Goal: Book appointment/travel/reservation

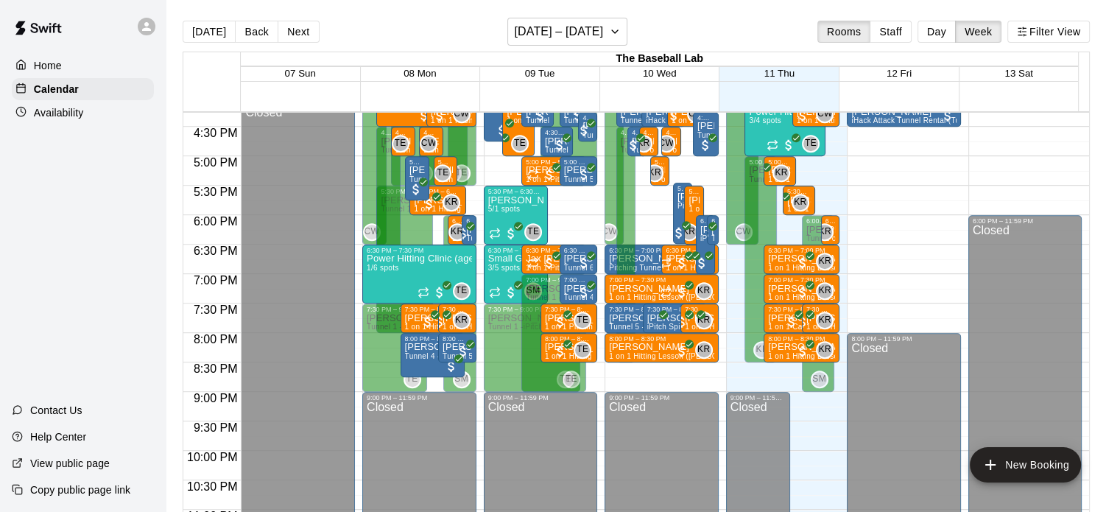
scroll to position [735, 0]
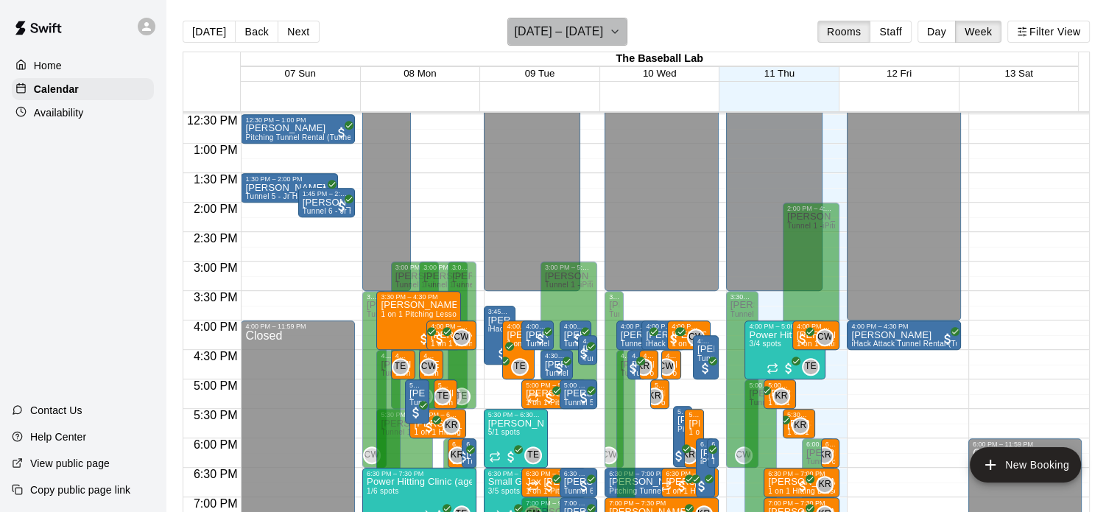
click at [540, 26] on h6 "[DATE] – [DATE]" at bounding box center [558, 31] width 89 height 21
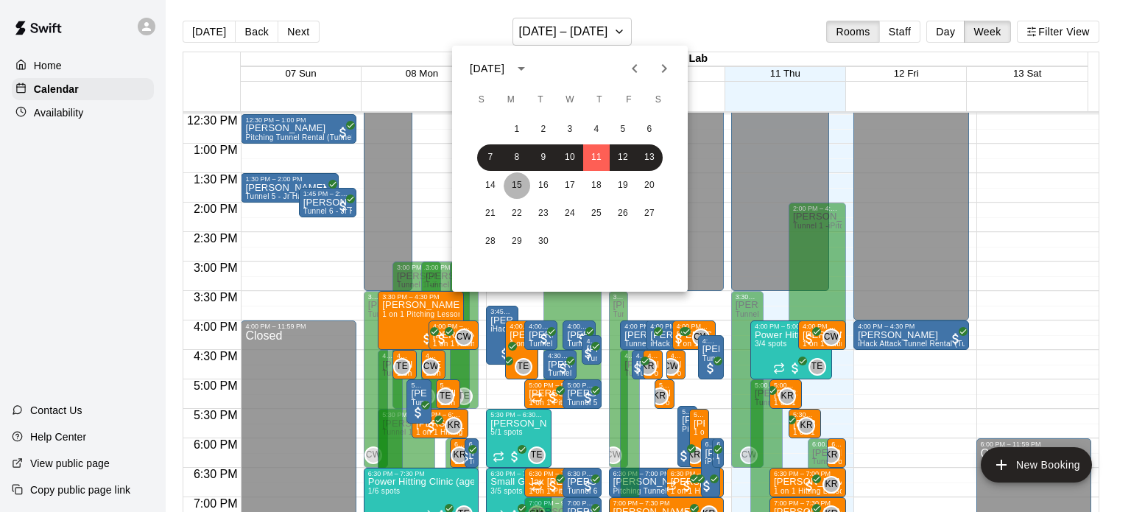
click at [516, 186] on button "15" at bounding box center [517, 185] width 27 height 27
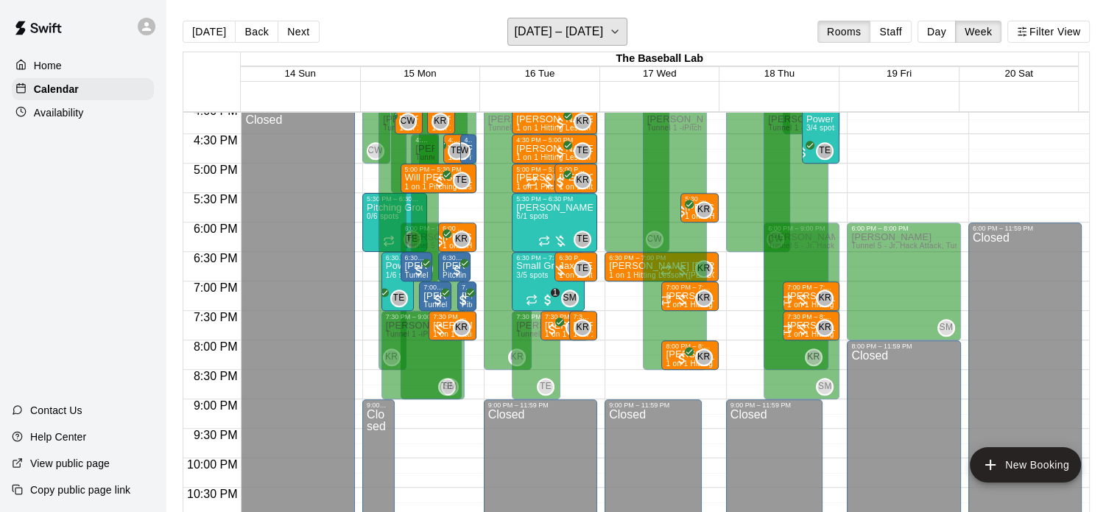
scroll to position [774, 0]
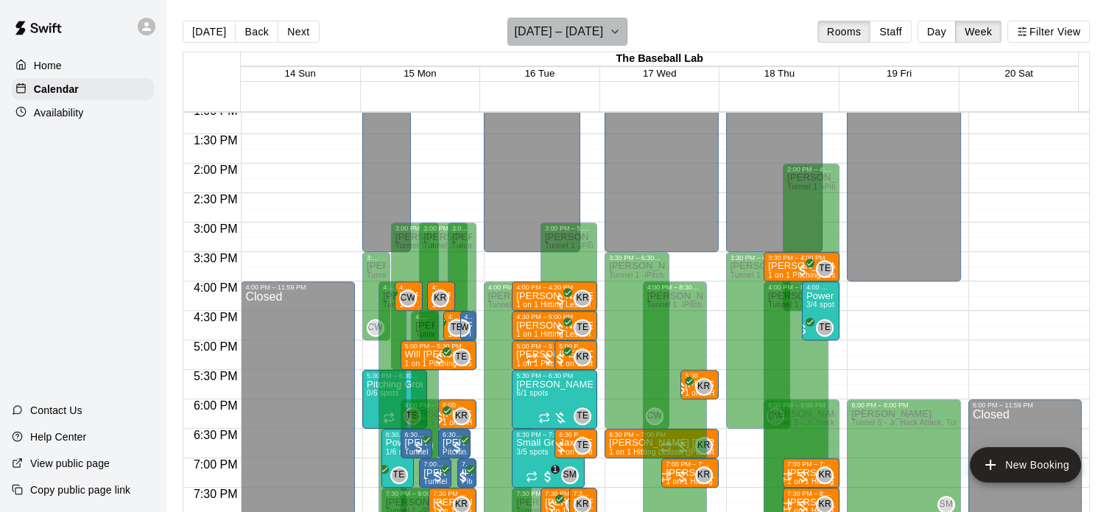
click at [574, 35] on h6 "[DATE] – [DATE]" at bounding box center [558, 31] width 89 height 21
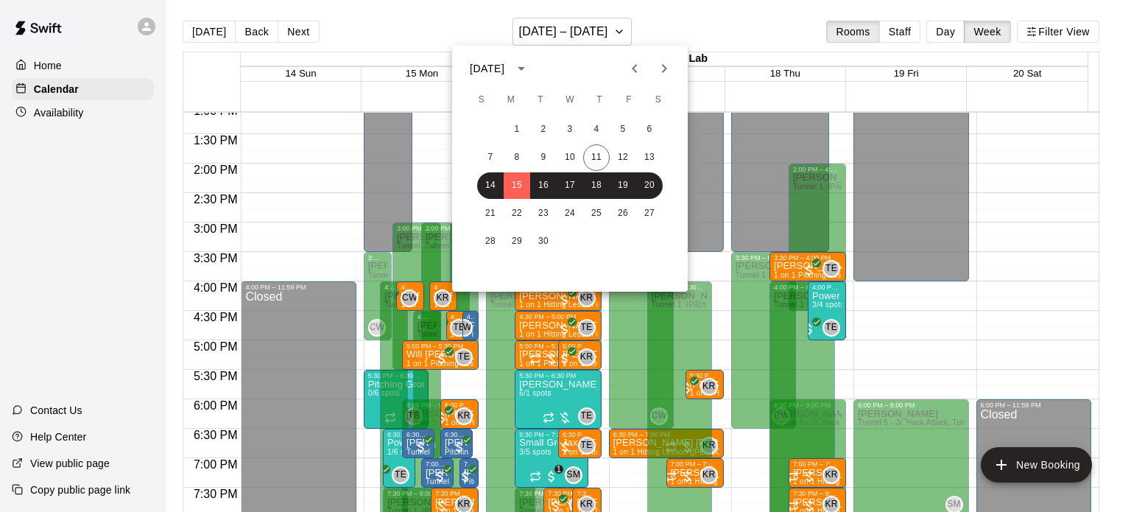
click at [660, 76] on icon "Next month" at bounding box center [664, 69] width 18 height 18
click at [570, 133] on button "1" at bounding box center [570, 129] width 27 height 27
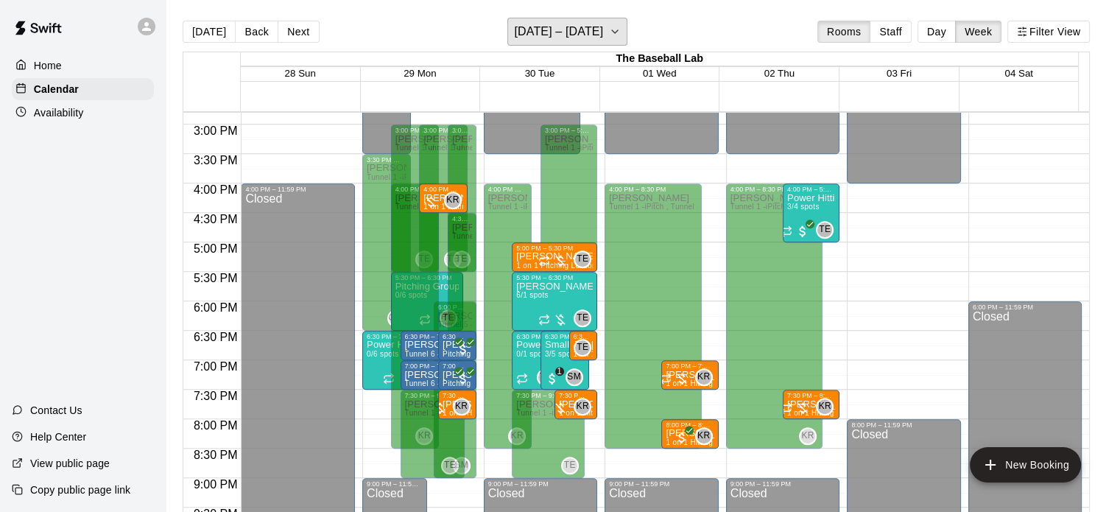
scroll to position [872, 0]
click at [596, 25] on h6 "[DATE] – [DATE]" at bounding box center [558, 31] width 89 height 21
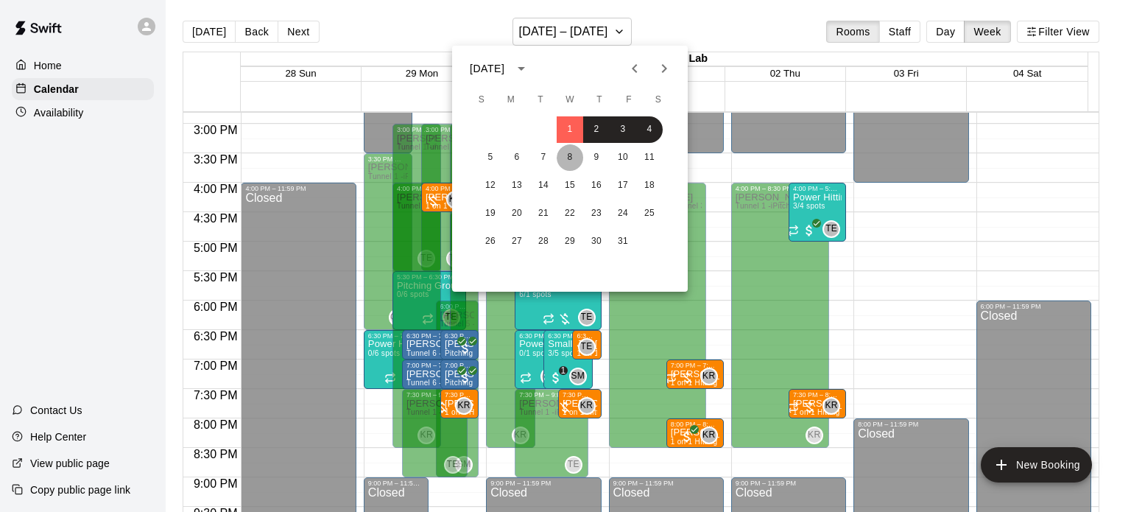
click at [564, 163] on button "8" at bounding box center [570, 157] width 27 height 27
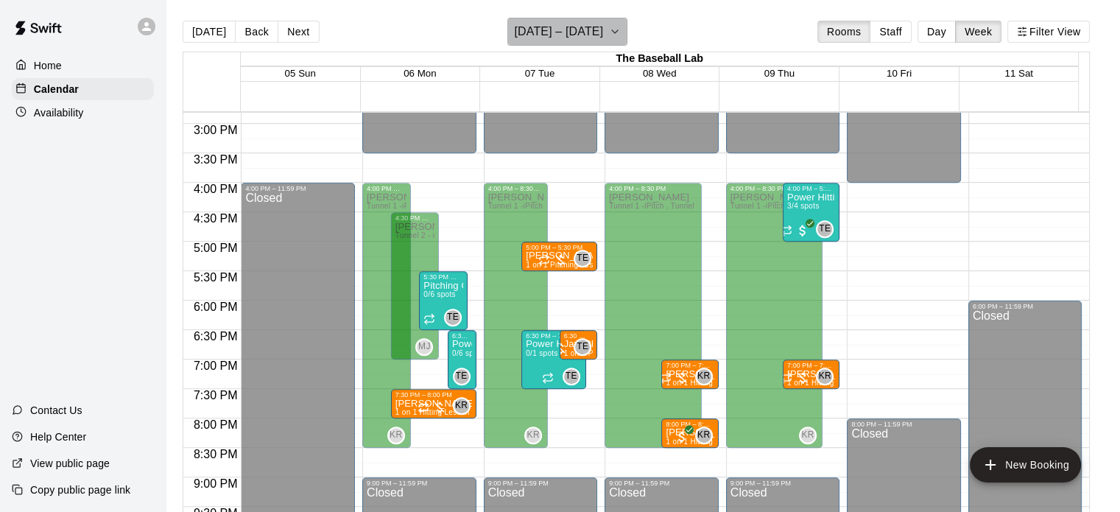
click at [587, 29] on h6 "[DATE] – [DATE]" at bounding box center [558, 31] width 89 height 21
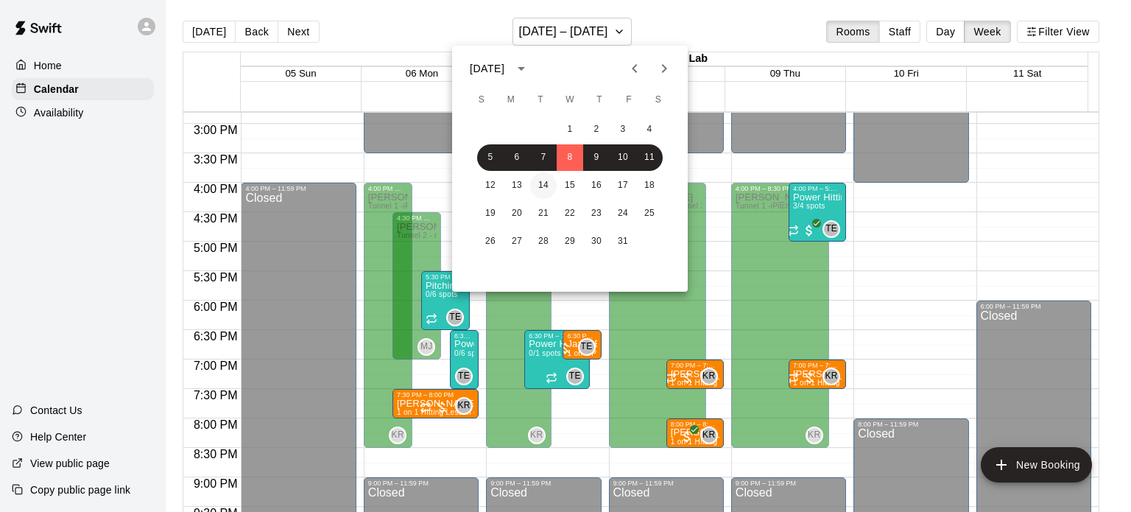
click at [540, 191] on button "14" at bounding box center [543, 185] width 27 height 27
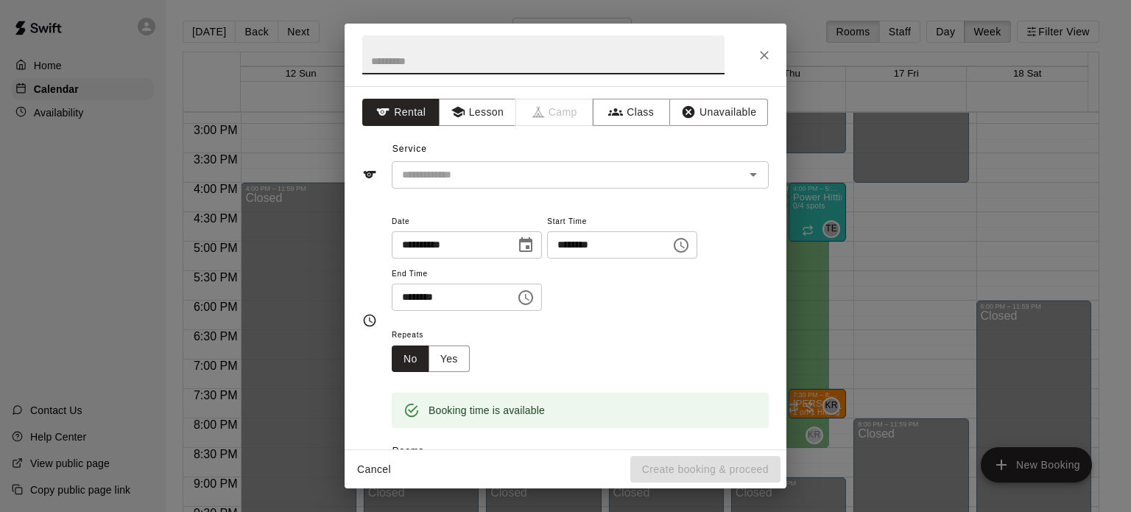
click at [763, 59] on icon "Close" at bounding box center [764, 55] width 15 height 15
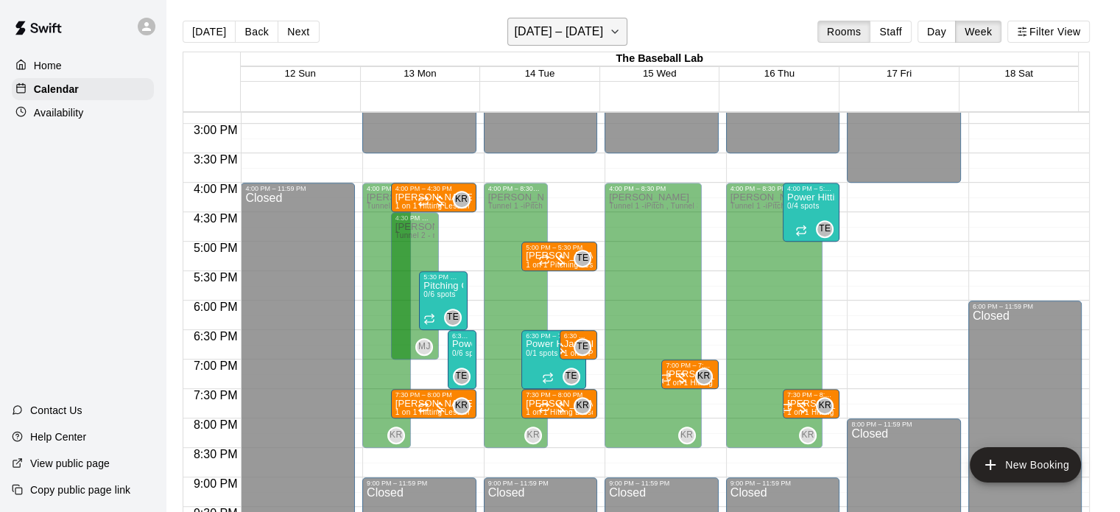
click at [601, 28] on h6 "[DATE] – [DATE]" at bounding box center [558, 31] width 89 height 21
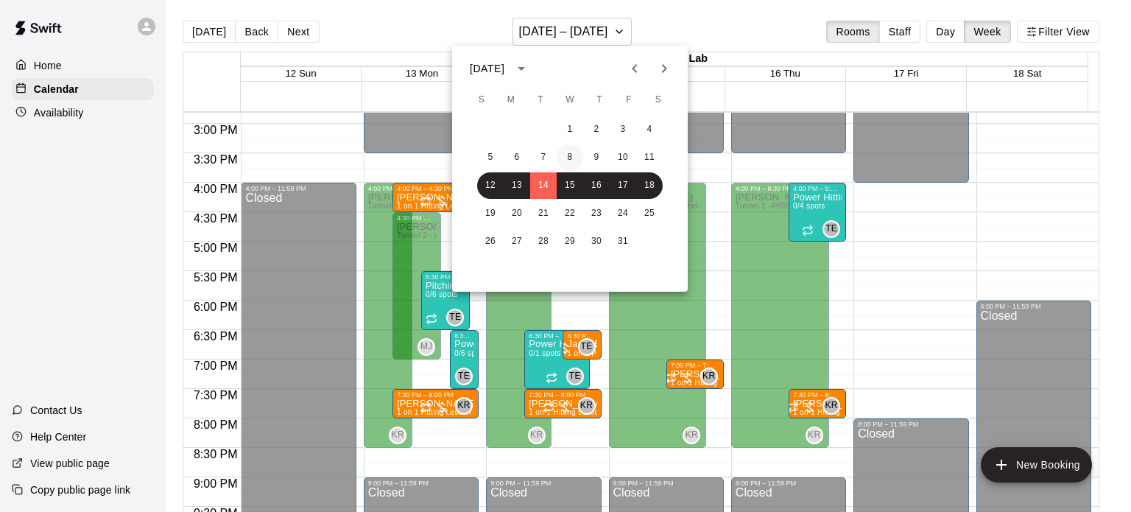
click at [567, 160] on button "8" at bounding box center [570, 157] width 27 height 27
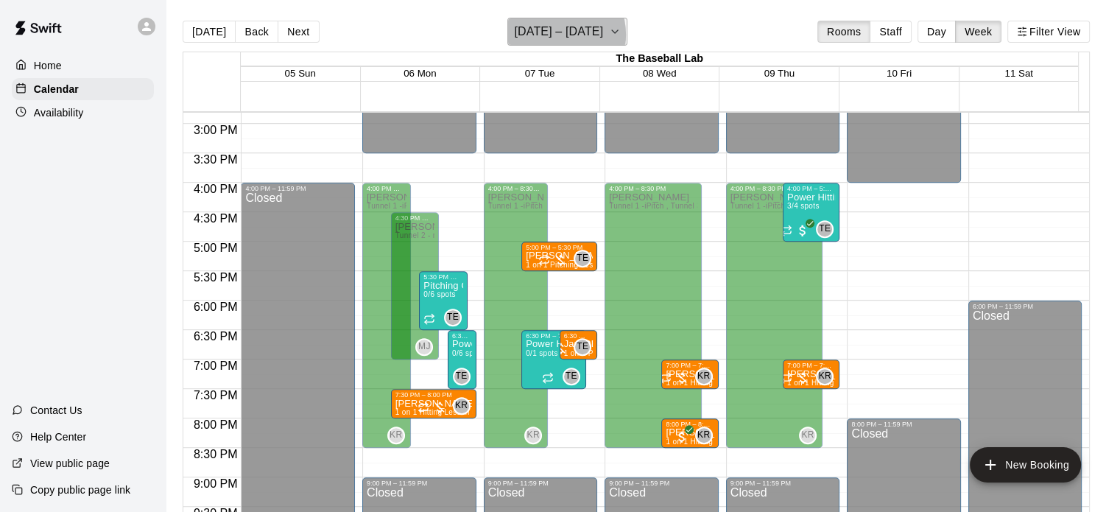
click at [558, 35] on h6 "[DATE] – [DATE]" at bounding box center [558, 31] width 89 height 21
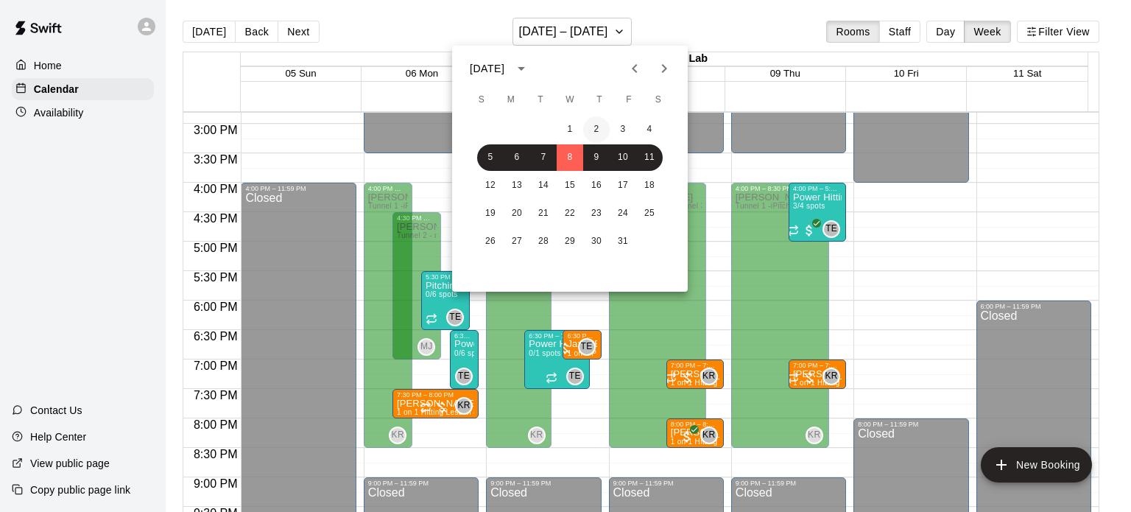
click at [585, 121] on button "2" at bounding box center [596, 129] width 27 height 27
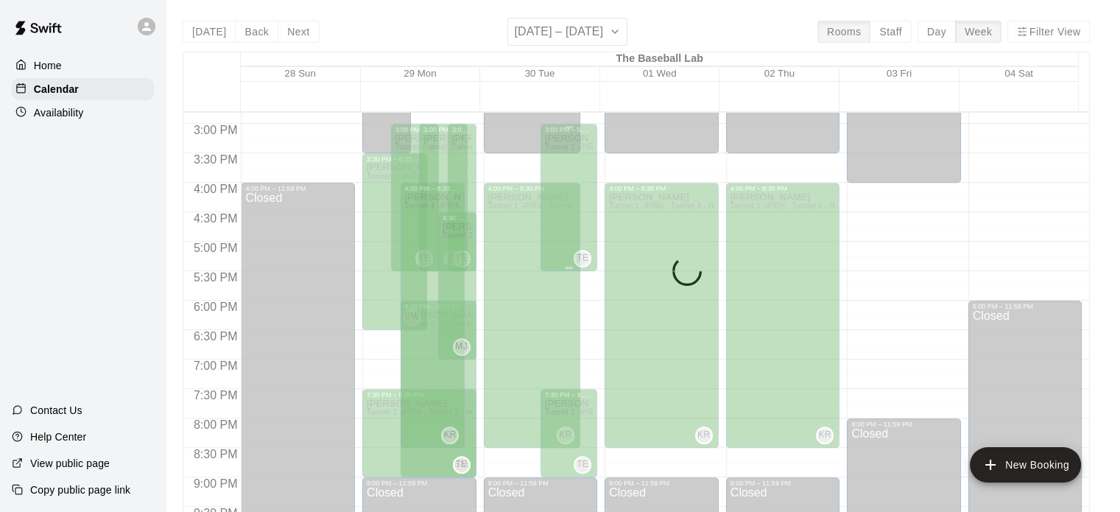
drag, startPoint x: 585, startPoint y: 121, endPoint x: 573, endPoint y: 218, distance: 97.2
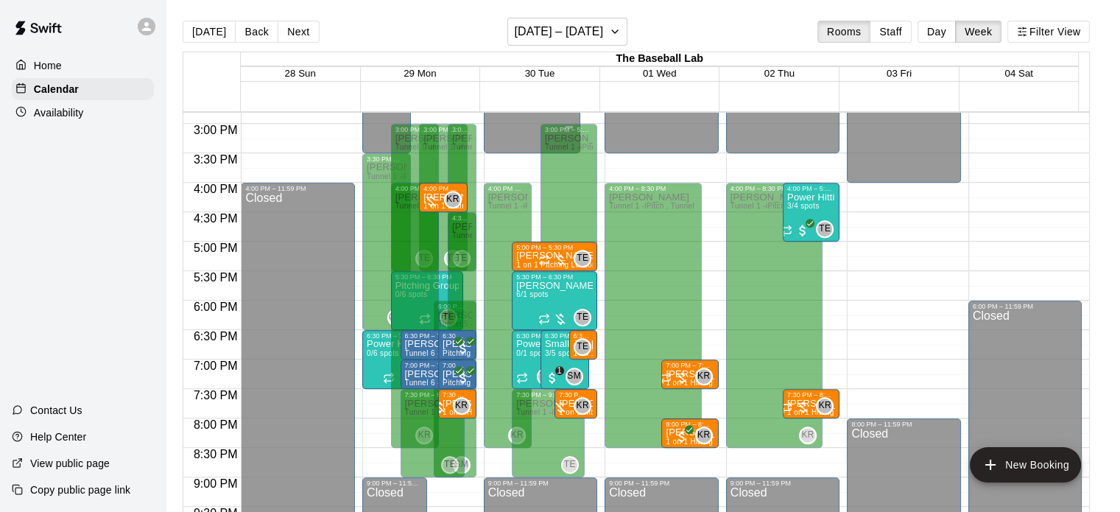
scroll to position [844, 0]
